Goal: Task Accomplishment & Management: Use online tool/utility

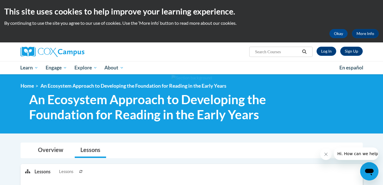
click at [331, 150] on div at bounding box center [349, 154] width 58 height 13
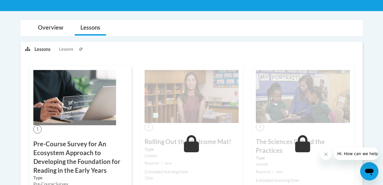
scroll to position [114, 0]
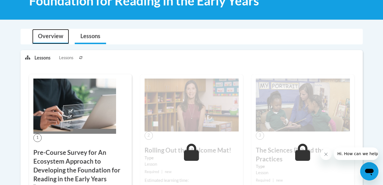
click at [51, 34] on link "Overview" at bounding box center [50, 36] width 37 height 15
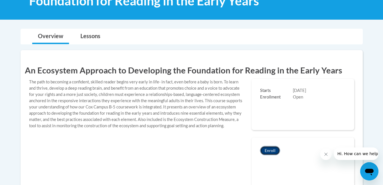
click at [270, 152] on button "Enroll" at bounding box center [270, 150] width 20 height 9
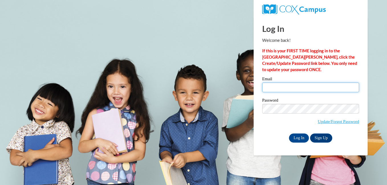
click at [289, 88] on input "Email" at bounding box center [310, 88] width 97 height 10
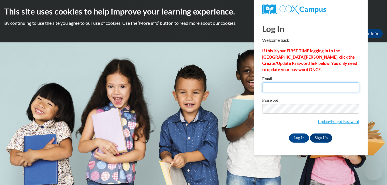
type input "lakbrown@glcsd.org"
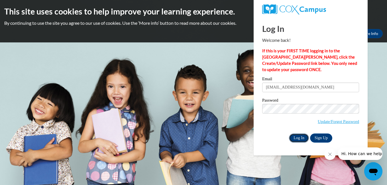
click at [303, 138] on input "Log In" at bounding box center [299, 138] width 20 height 9
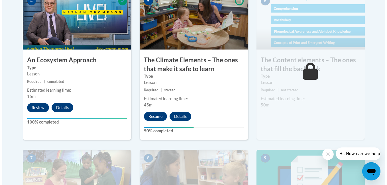
scroll to position [370, 0]
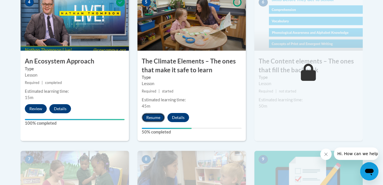
click at [156, 119] on button "Resume" at bounding box center [153, 117] width 23 height 9
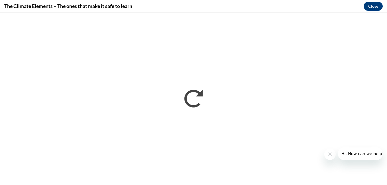
scroll to position [0, 0]
